Goal: Information Seeking & Learning: Learn about a topic

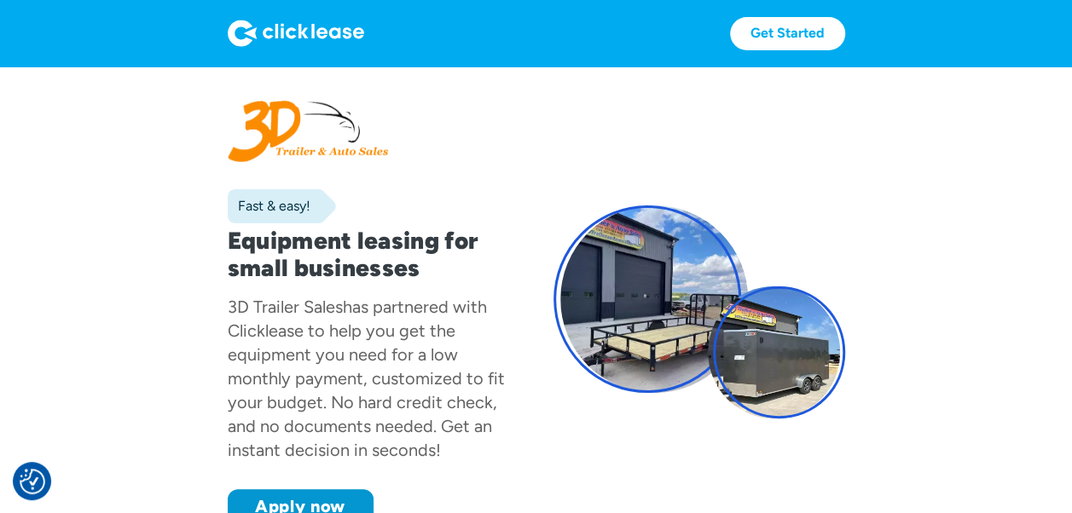
click at [292, 22] on img at bounding box center [296, 33] width 136 height 27
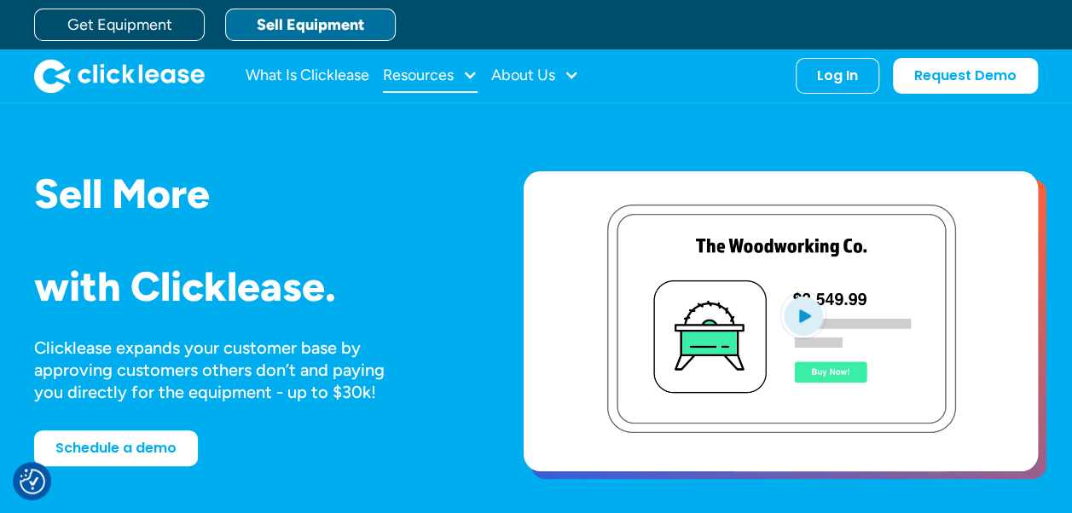
click at [472, 73] on div at bounding box center [469, 74] width 15 height 15
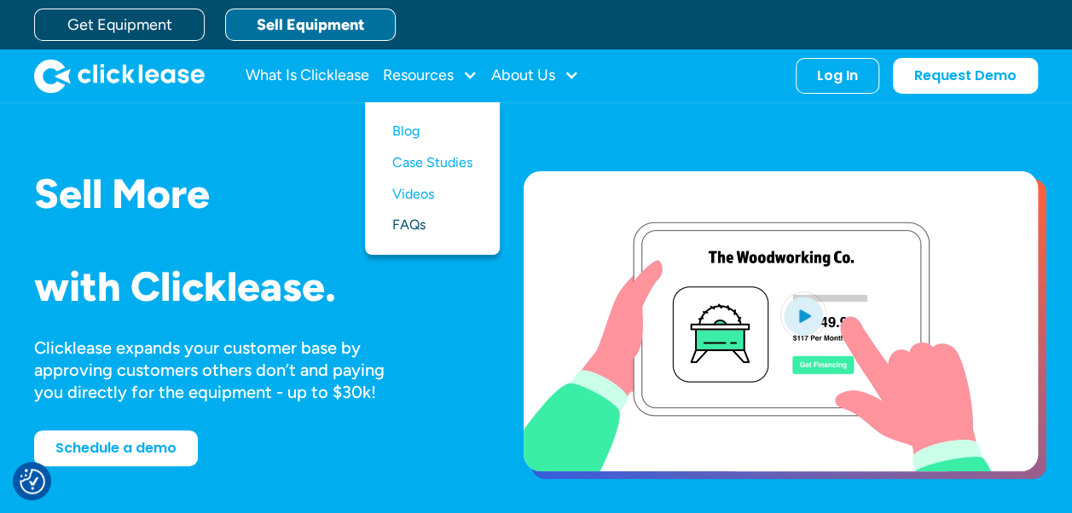
click at [413, 217] on link "FAQs" at bounding box center [432, 226] width 80 height 32
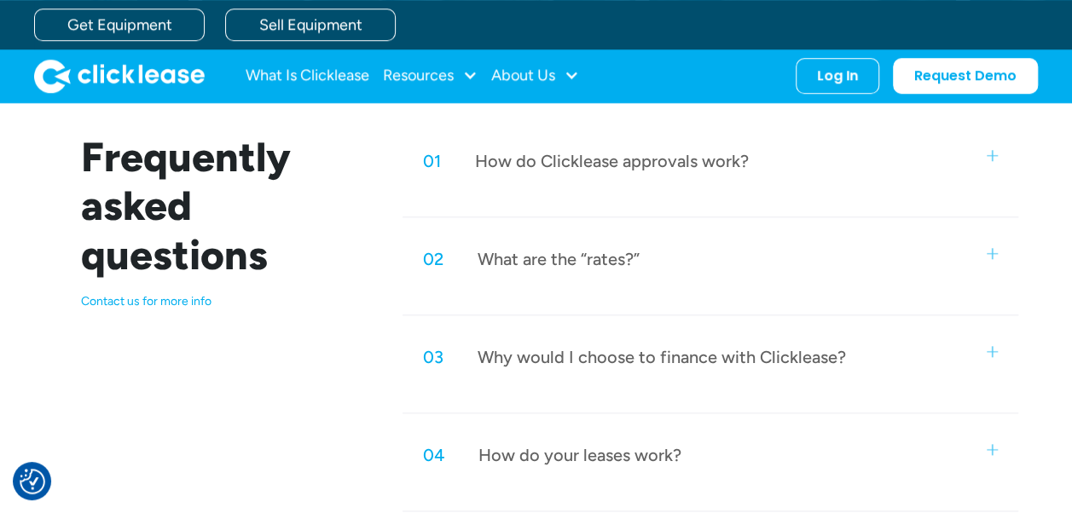
scroll to position [682, 0]
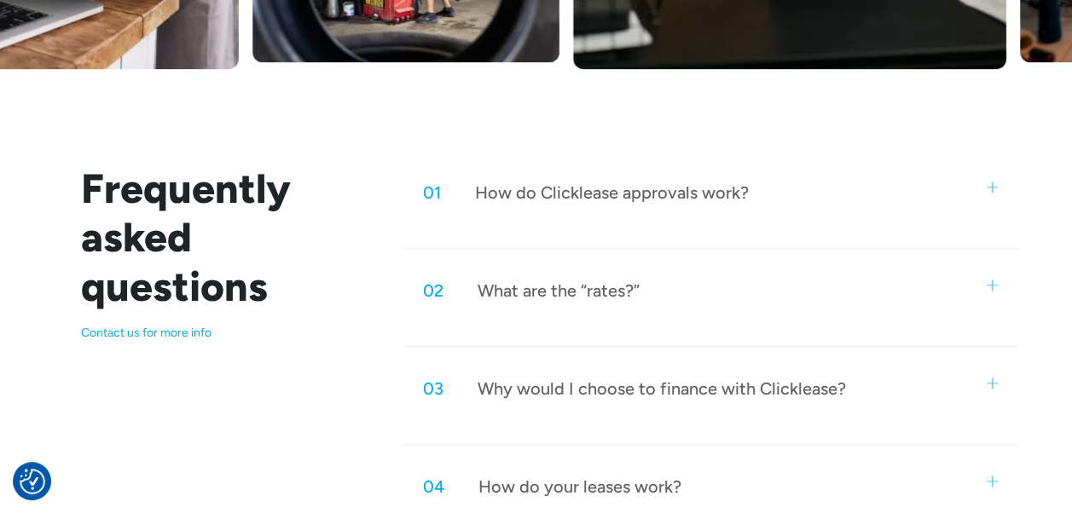
scroll to position [768, 0]
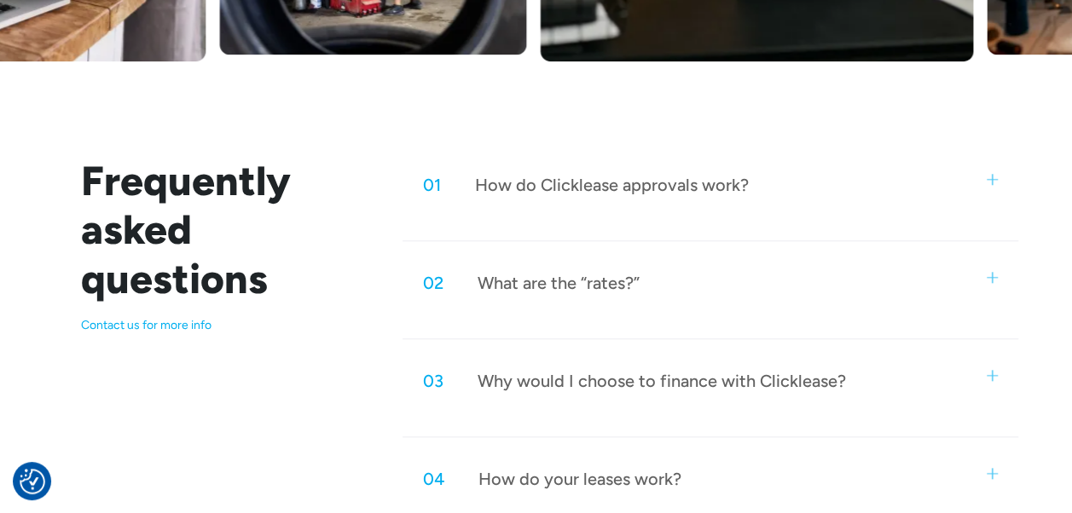
click at [617, 184] on div "How do Clicklease approvals work?" at bounding box center [612, 185] width 274 height 22
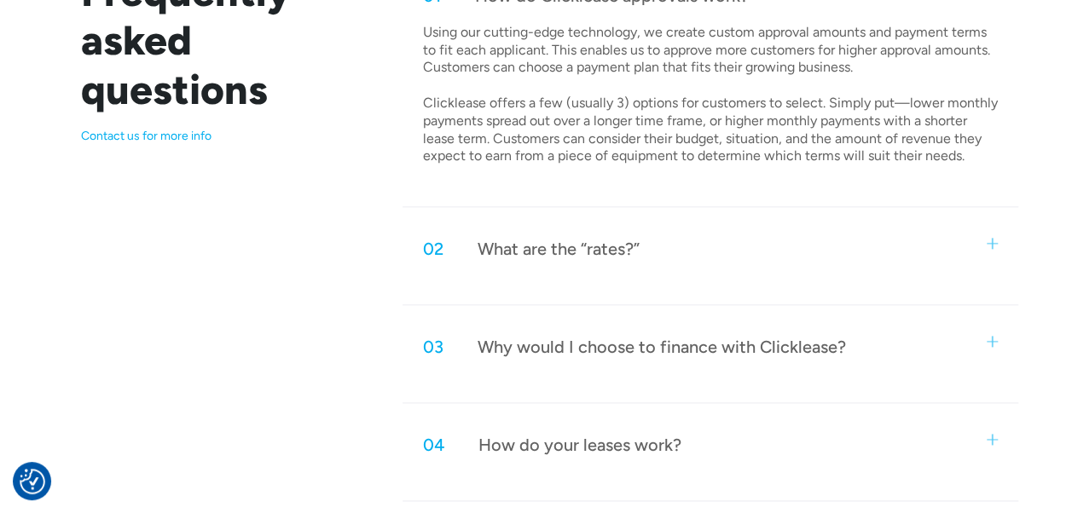
scroll to position [1109, 0]
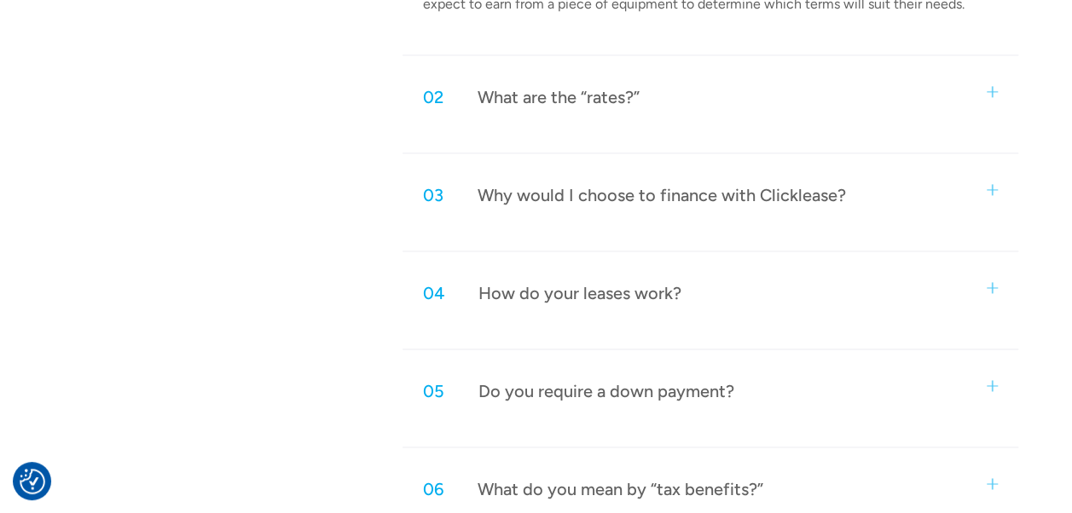
click at [614, 95] on div "What are the “rates?”" at bounding box center [559, 97] width 162 height 22
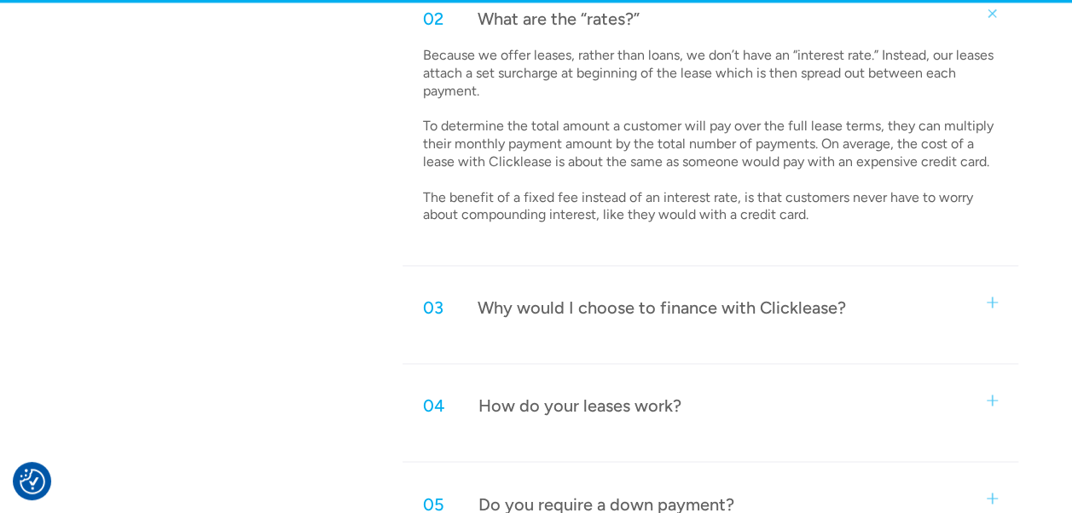
scroll to position [1365, 0]
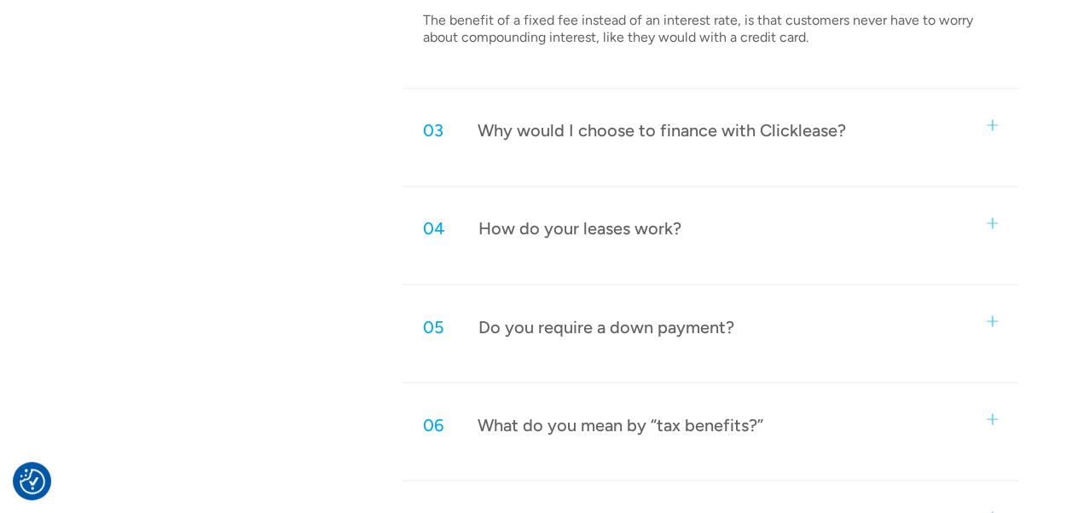
click at [821, 121] on div "Why would I choose to finance with Clicklease?" at bounding box center [662, 130] width 368 height 22
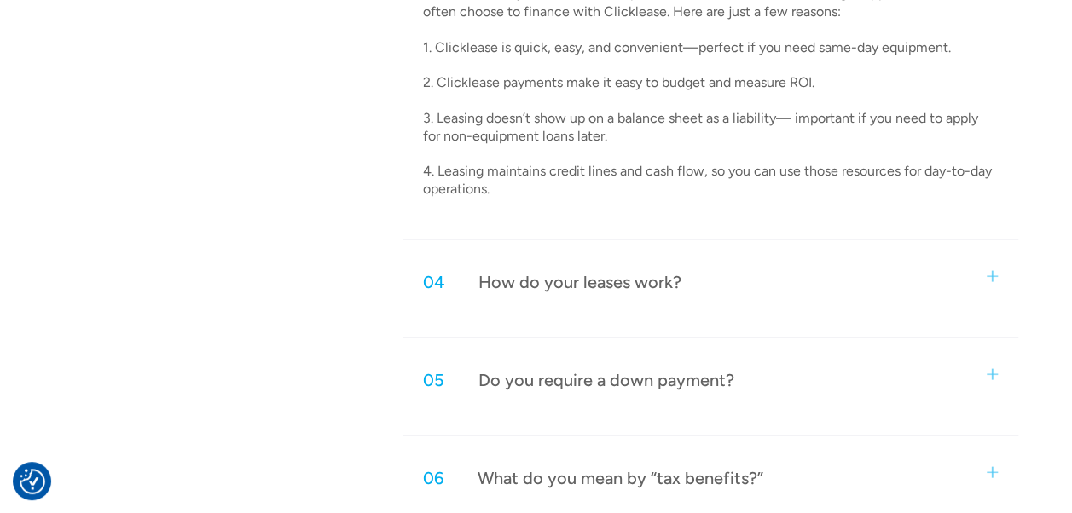
scroll to position [1706, 0]
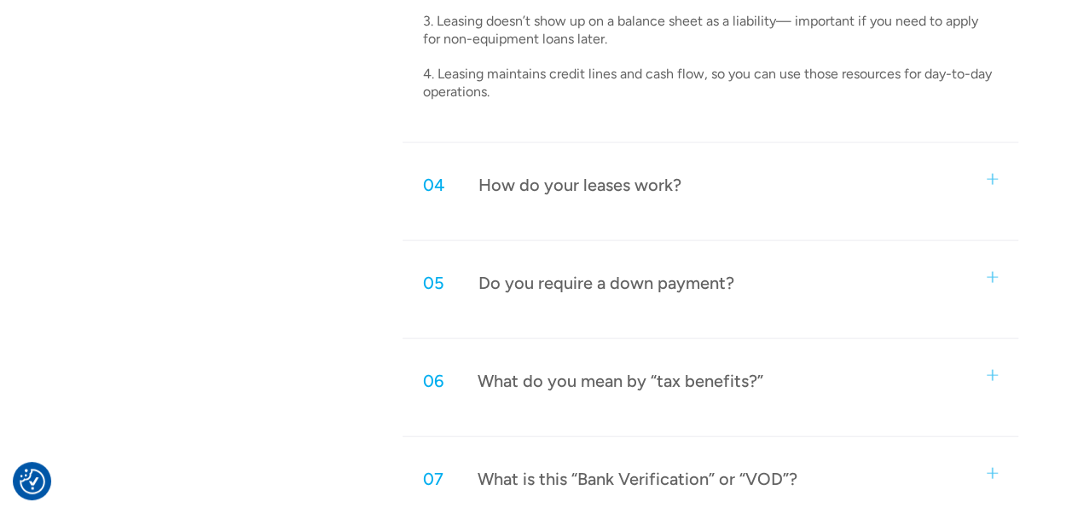
click at [656, 186] on div "How do your leases work?" at bounding box center [580, 185] width 203 height 22
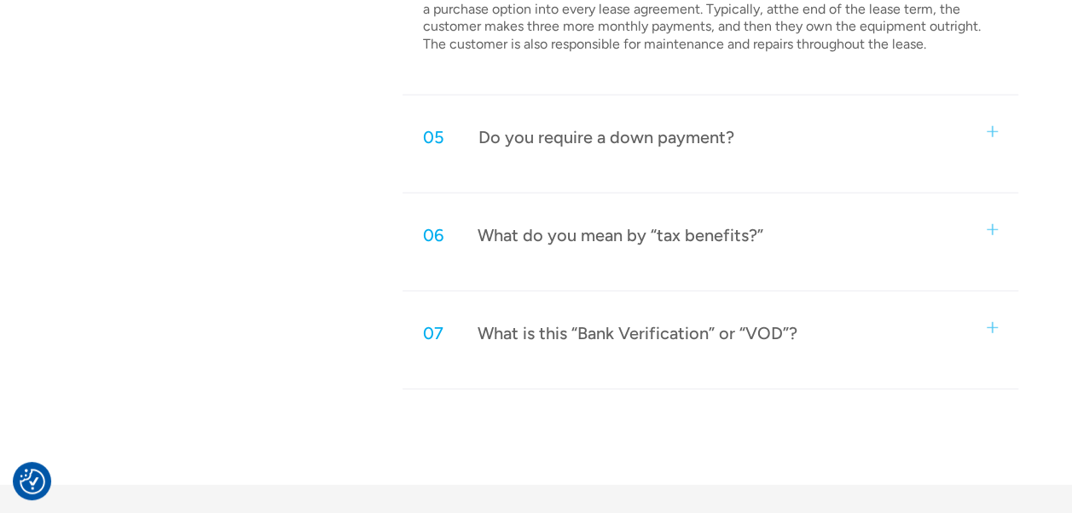
scroll to position [2218, 0]
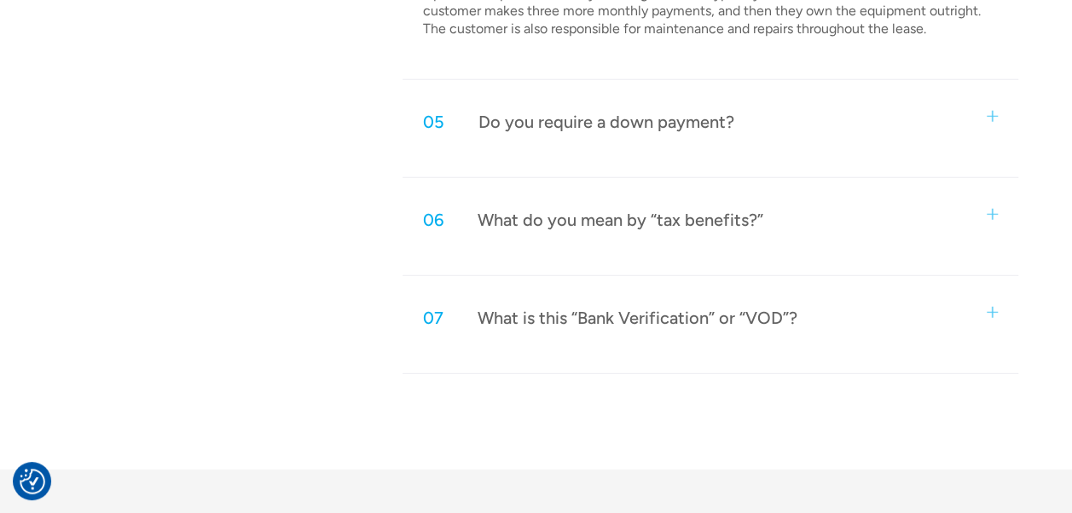
click at [640, 121] on div "Do you require a down payment?" at bounding box center [607, 122] width 256 height 22
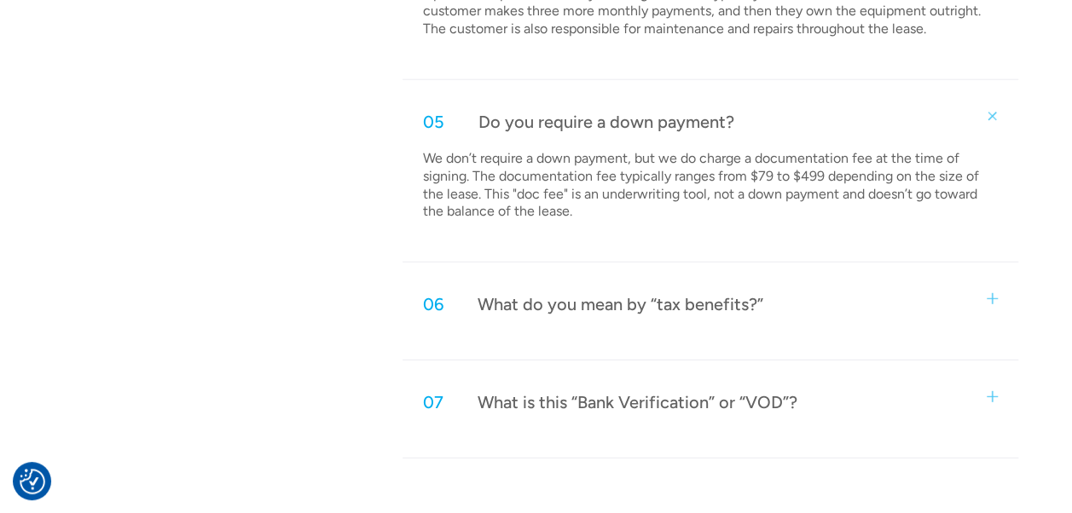
click at [638, 301] on div "What do you mean by “tax benefits?”" at bounding box center [621, 304] width 286 height 22
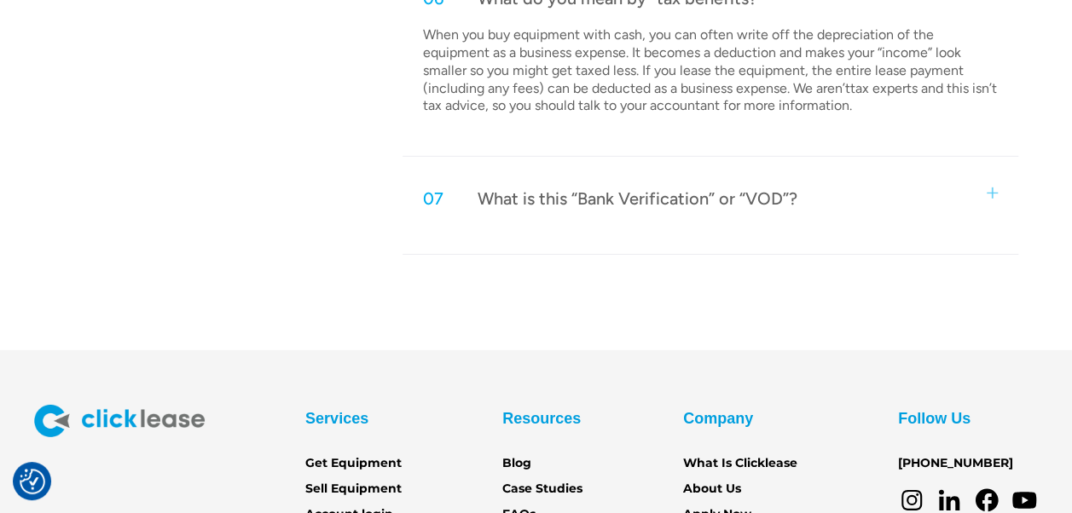
scroll to position [2559, 0]
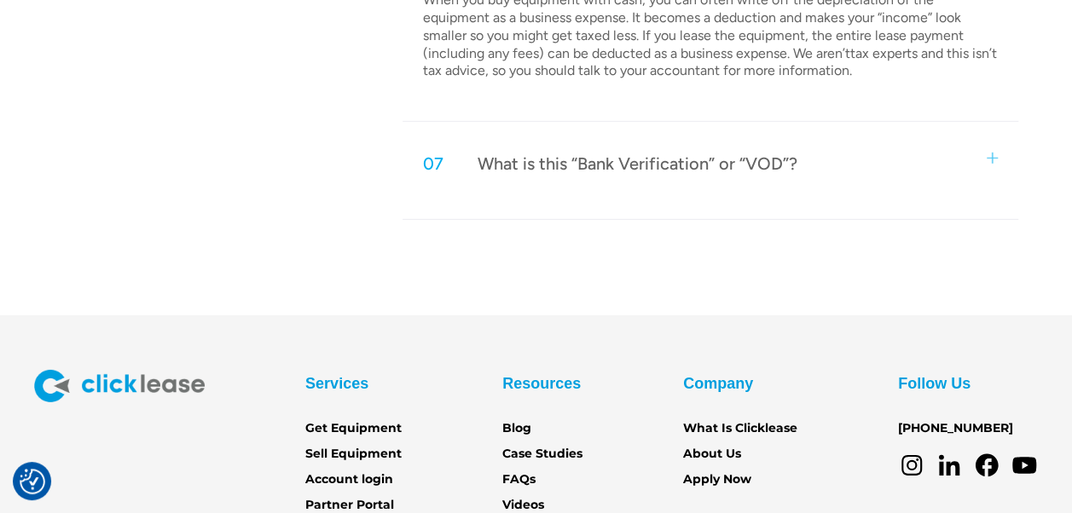
click at [594, 157] on div "What is this “Bank Verification” or “VOD”?" at bounding box center [638, 164] width 320 height 22
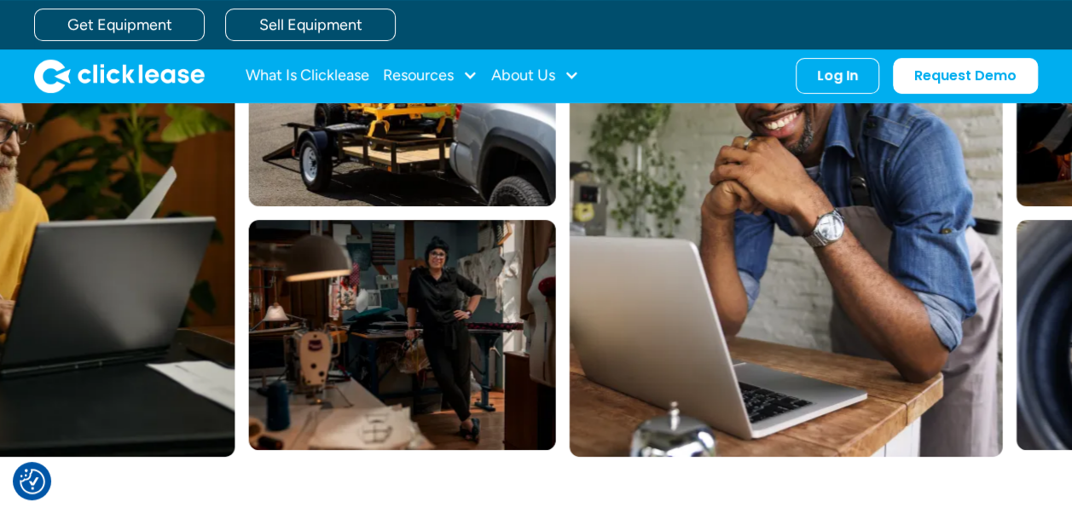
scroll to position [0, 0]
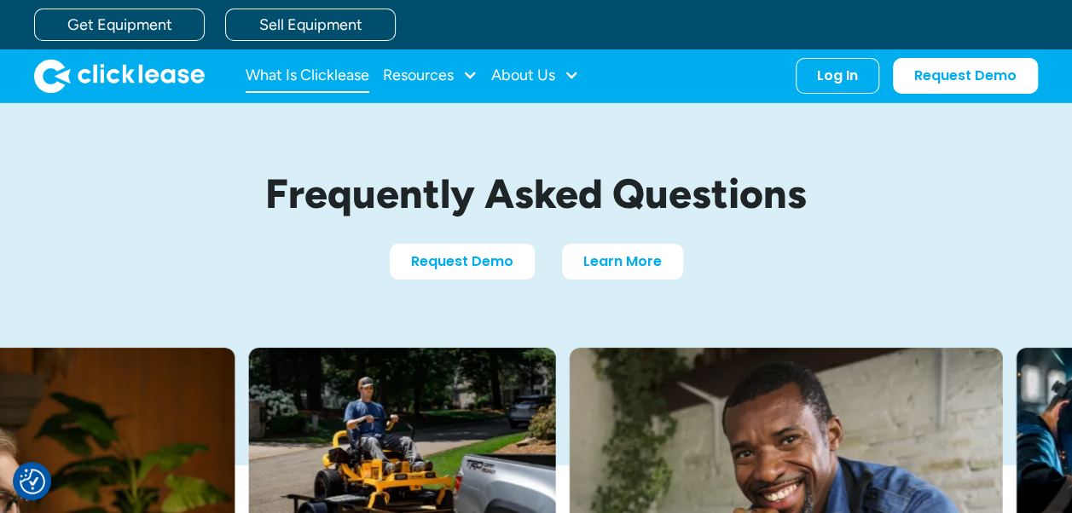
click at [311, 70] on link "What Is Clicklease" at bounding box center [308, 76] width 124 height 34
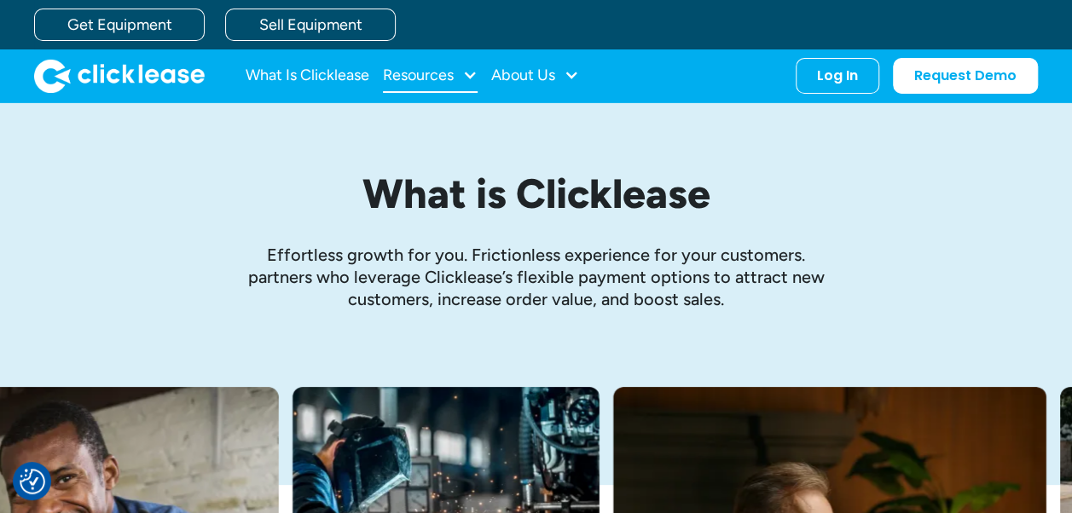
click at [423, 75] on div "Resources" at bounding box center [418, 75] width 71 height 0
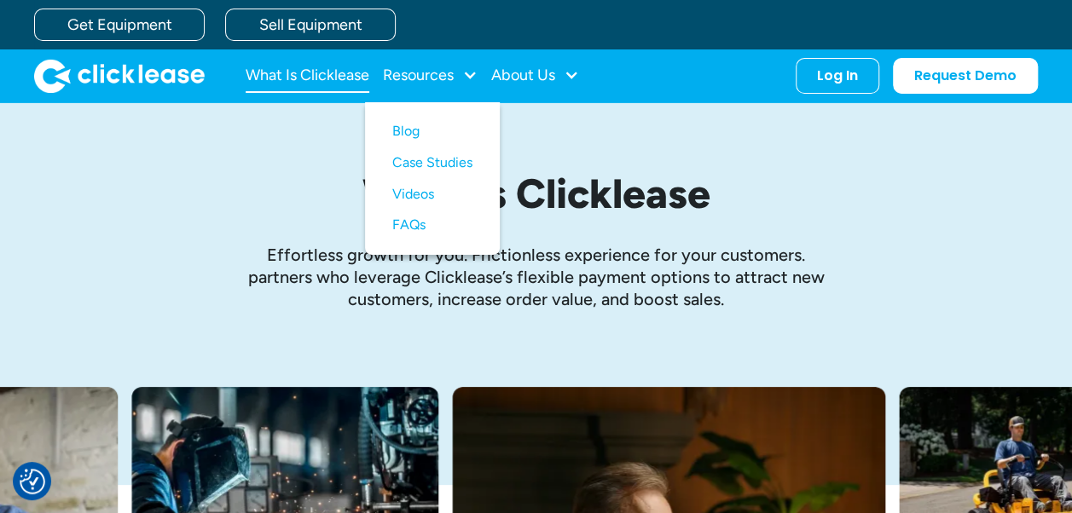
click at [329, 67] on link "What Is Clicklease" at bounding box center [308, 76] width 124 height 34
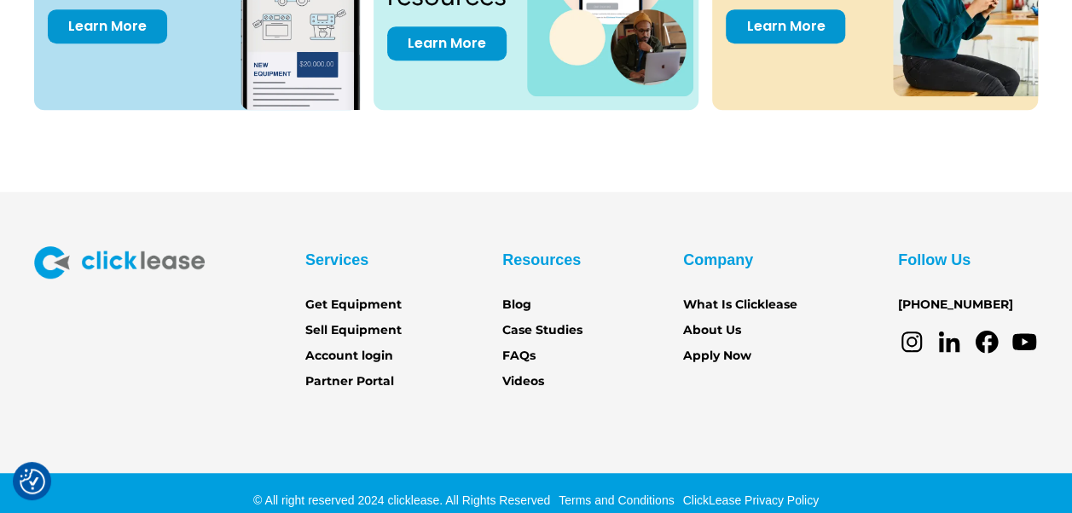
scroll to position [3682, 0]
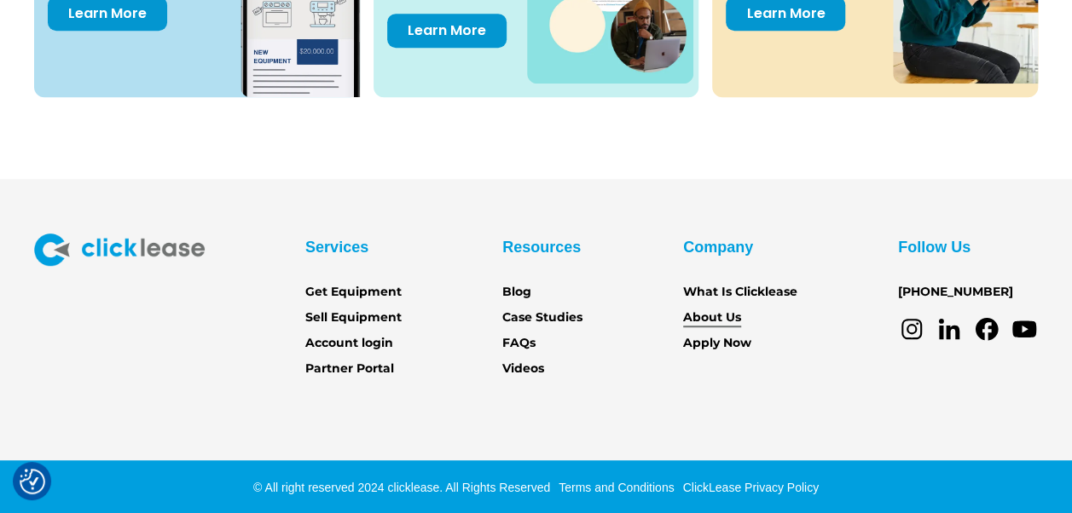
click at [715, 313] on link "About Us" at bounding box center [712, 318] width 58 height 19
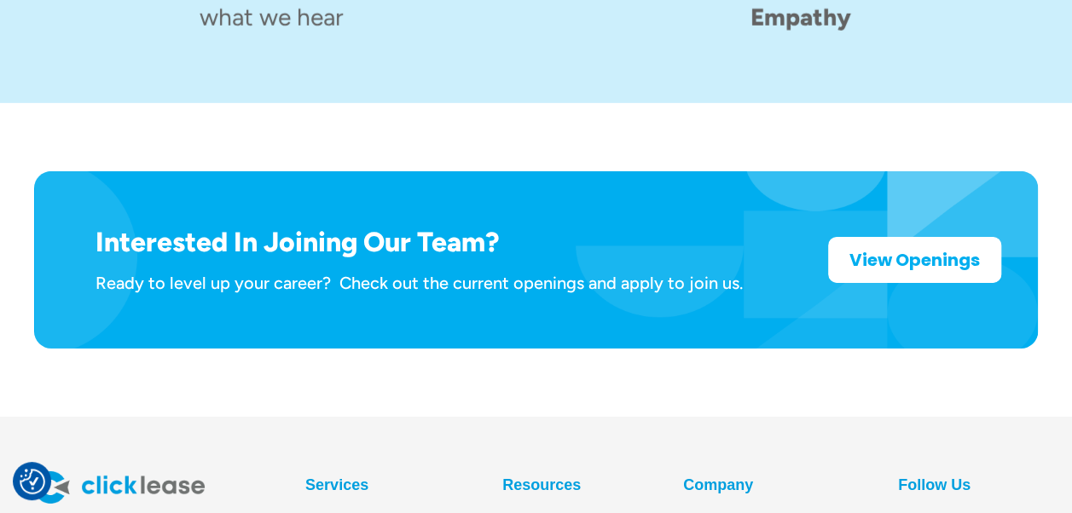
scroll to position [2802, 0]
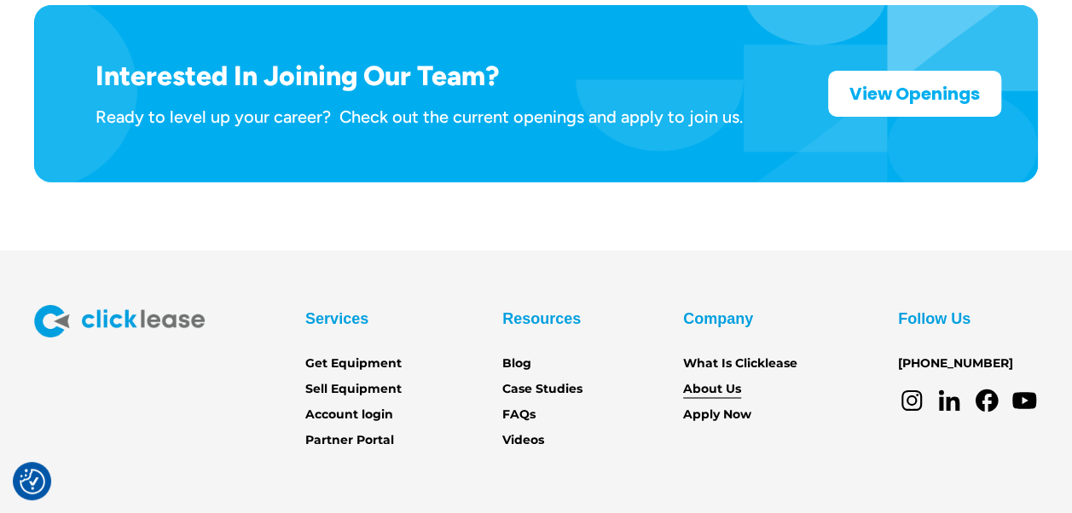
click at [707, 380] on link "About Us" at bounding box center [712, 389] width 58 height 19
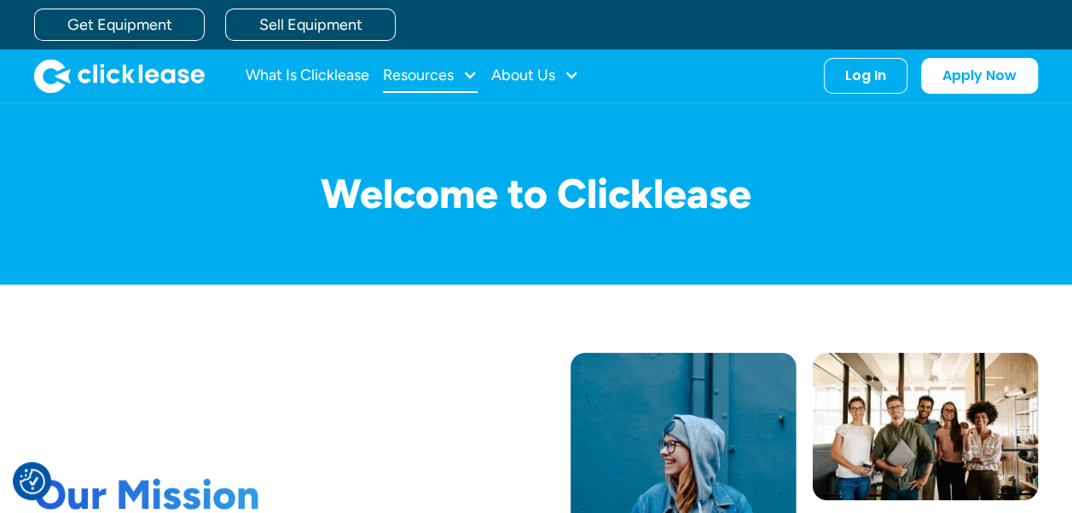
click at [423, 75] on div "Resources" at bounding box center [418, 75] width 71 height 0
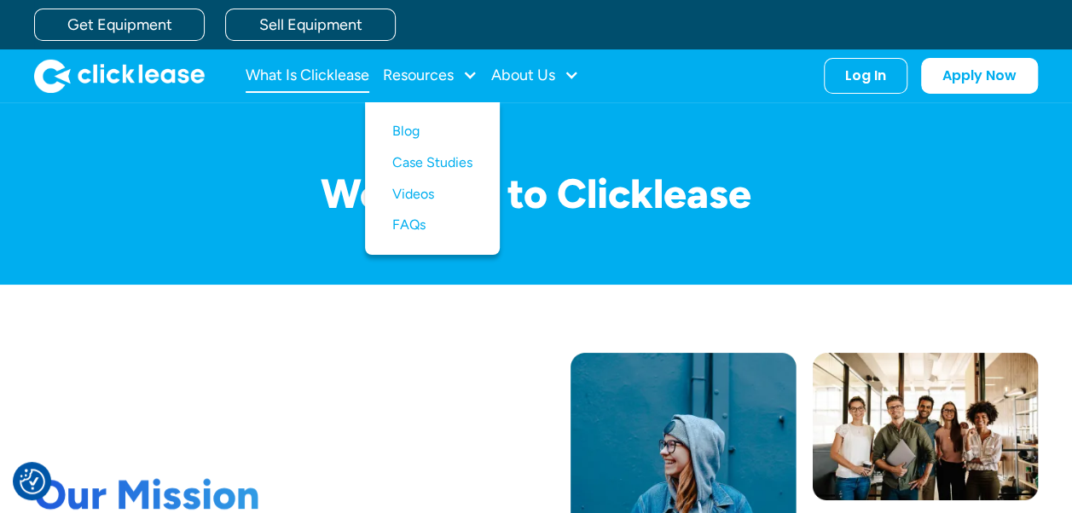
click at [322, 70] on link "What Is Clicklease" at bounding box center [308, 76] width 124 height 34
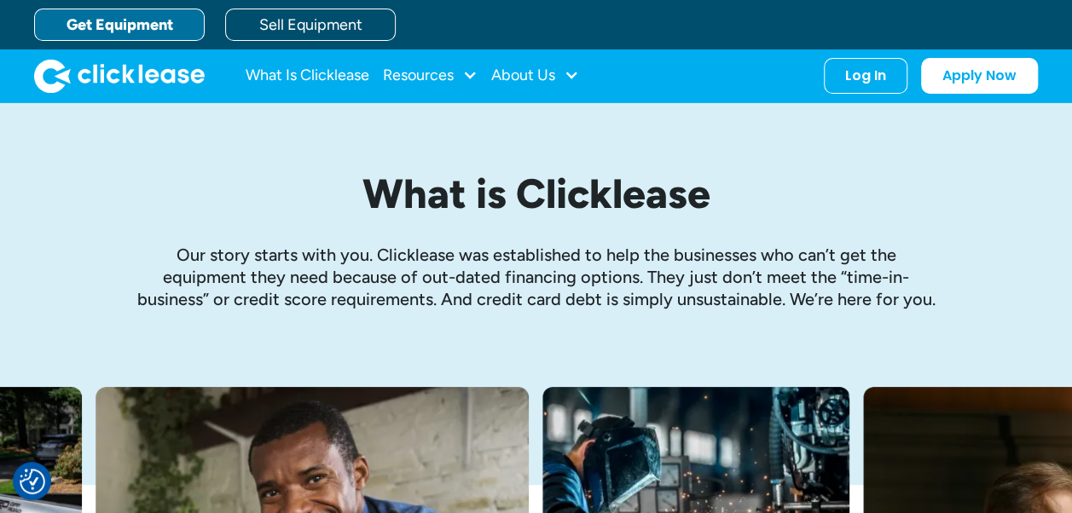
click at [148, 15] on link "Get Equipment" at bounding box center [119, 25] width 171 height 32
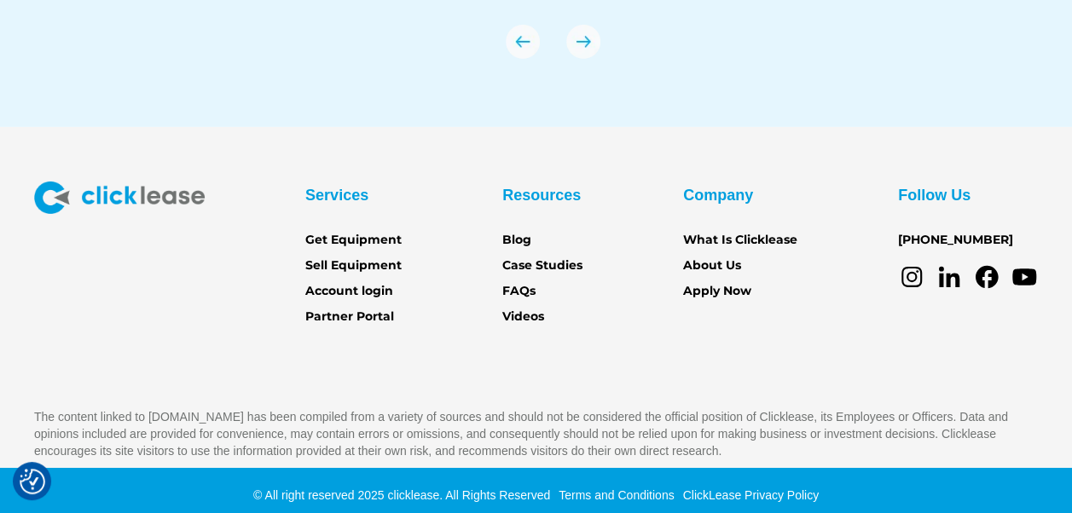
scroll to position [6073, 0]
